Goal: Download file/media

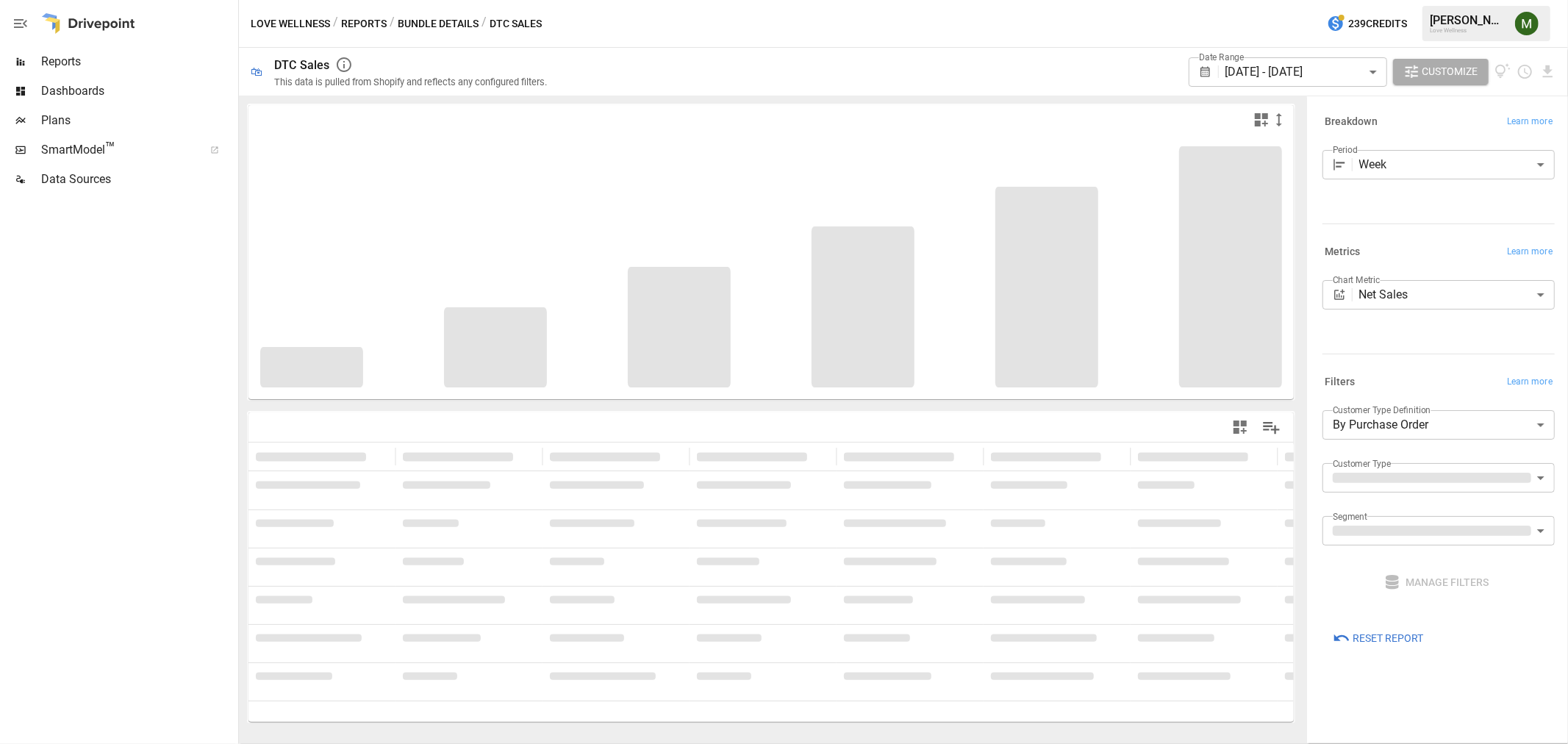
click at [1341, 0] on body "**********" at bounding box center [784, 0] width 1568 height 0
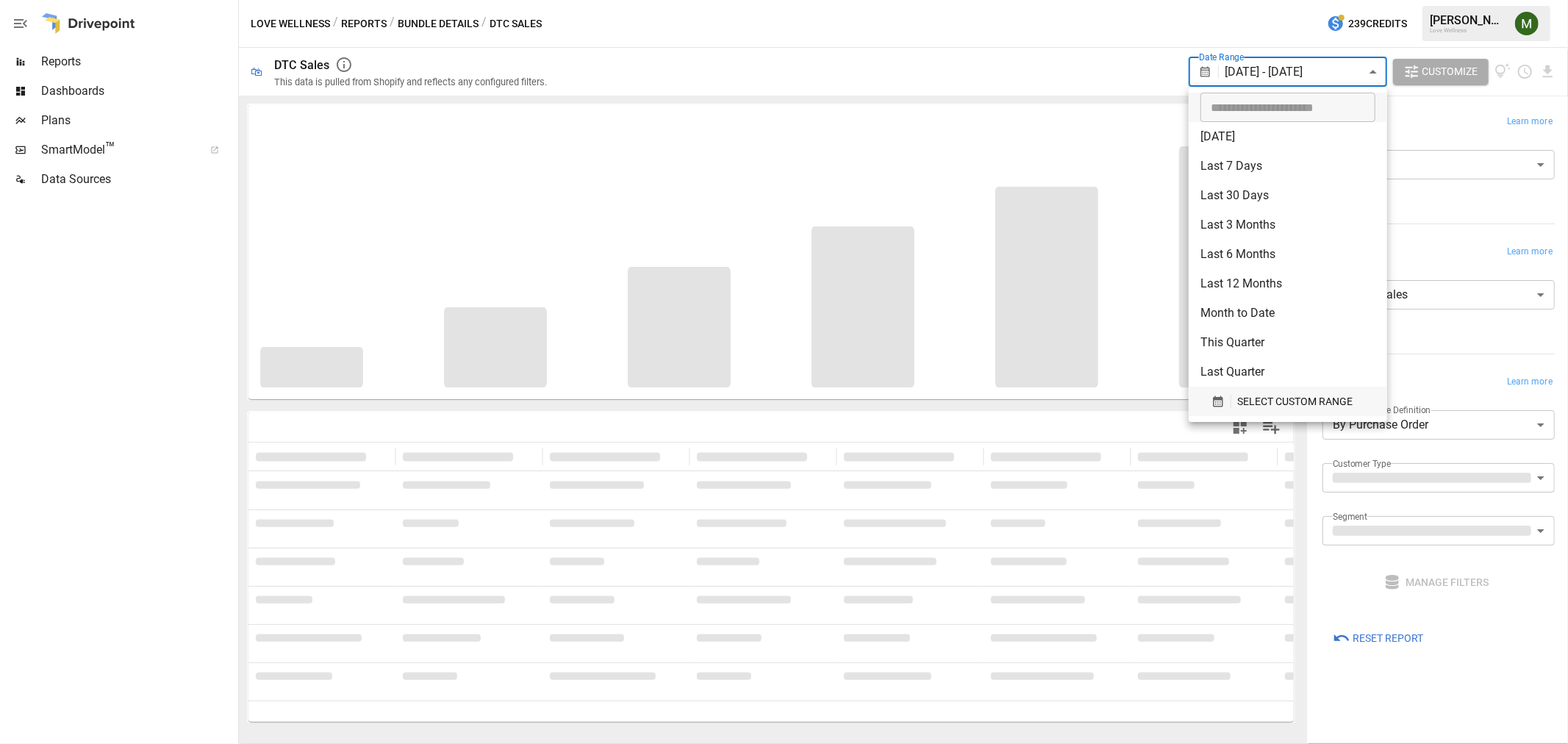
click at [1221, 398] on icon "button" at bounding box center [1218, 401] width 10 height 11
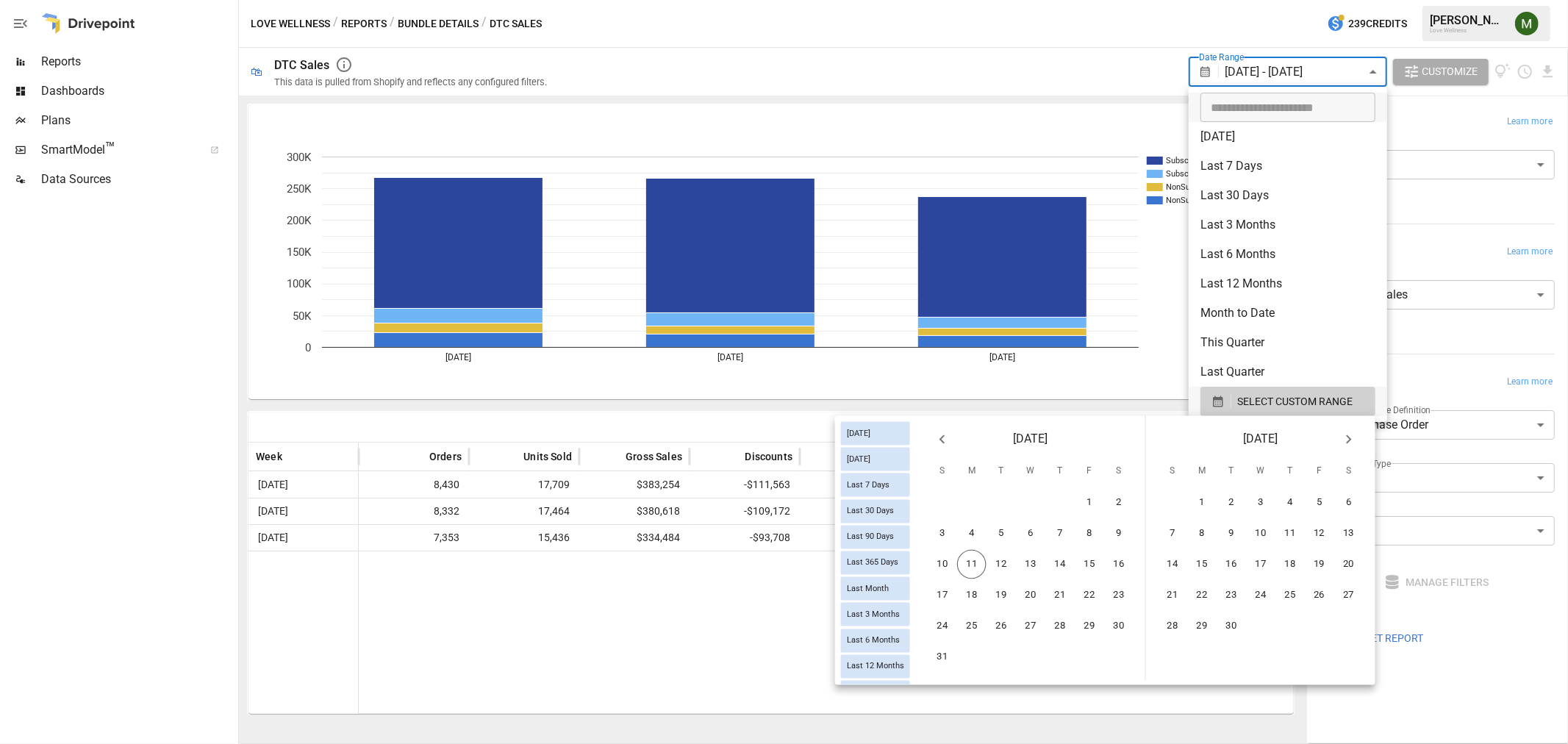
click at [941, 443] on icon "Previous month" at bounding box center [942, 440] width 18 height 18
click at [944, 621] on button "27" at bounding box center [942, 626] width 30 height 30
click at [1351, 531] on button "9" at bounding box center [1349, 533] width 30 height 30
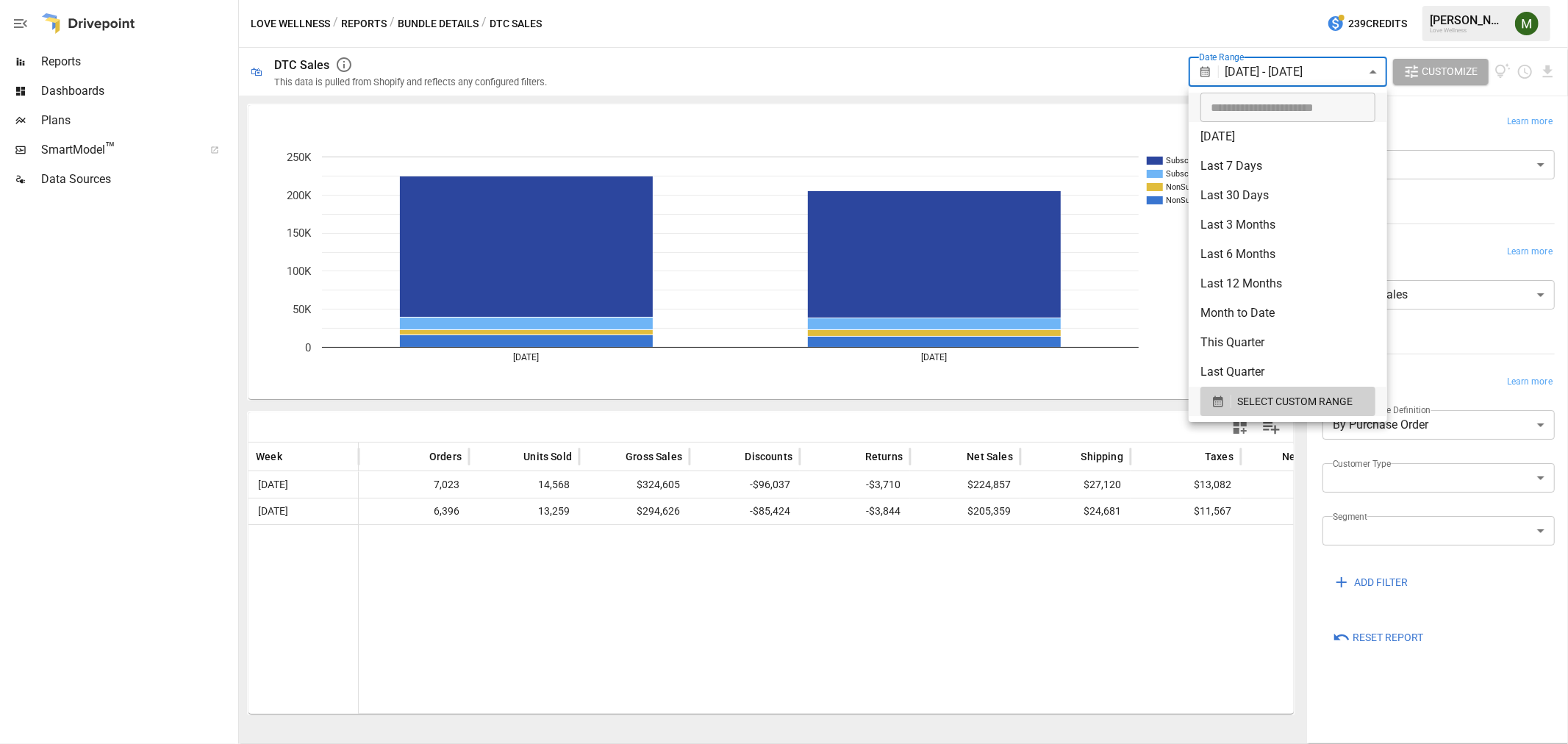
drag, startPoint x: 1078, startPoint y: 609, endPoint x: 1147, endPoint y: 473, distance: 152.5
click at [1082, 597] on div at bounding box center [784, 372] width 1568 height 744
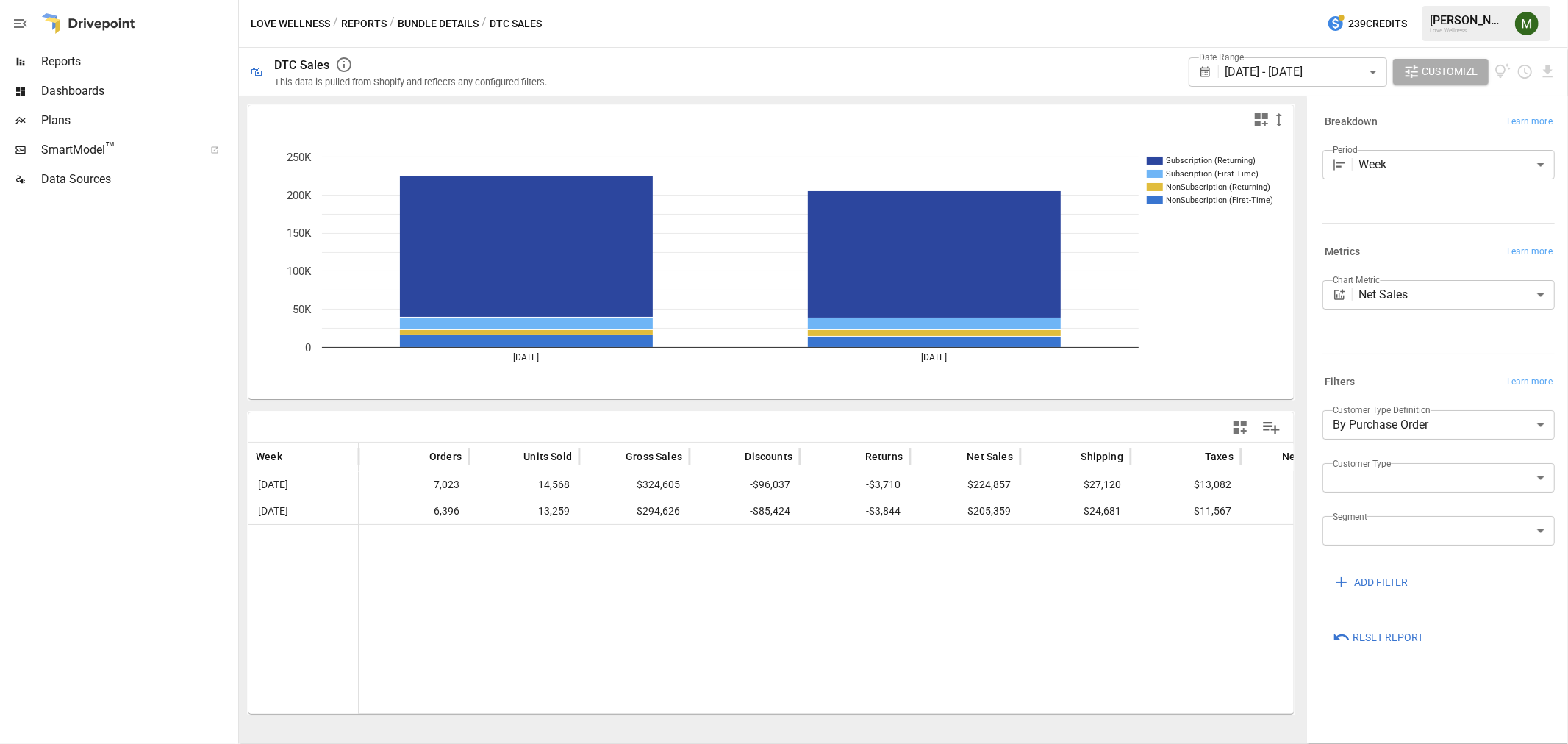
click at [1539, 71] on div at bounding box center [1537, 72] width 40 height 17
click at [1542, 76] on icon "Download report" at bounding box center [1548, 72] width 17 height 17
click at [1516, 120] on li "Download as CSV" at bounding box center [1499, 130] width 117 height 30
